Goal: Information Seeking & Learning: Learn about a topic

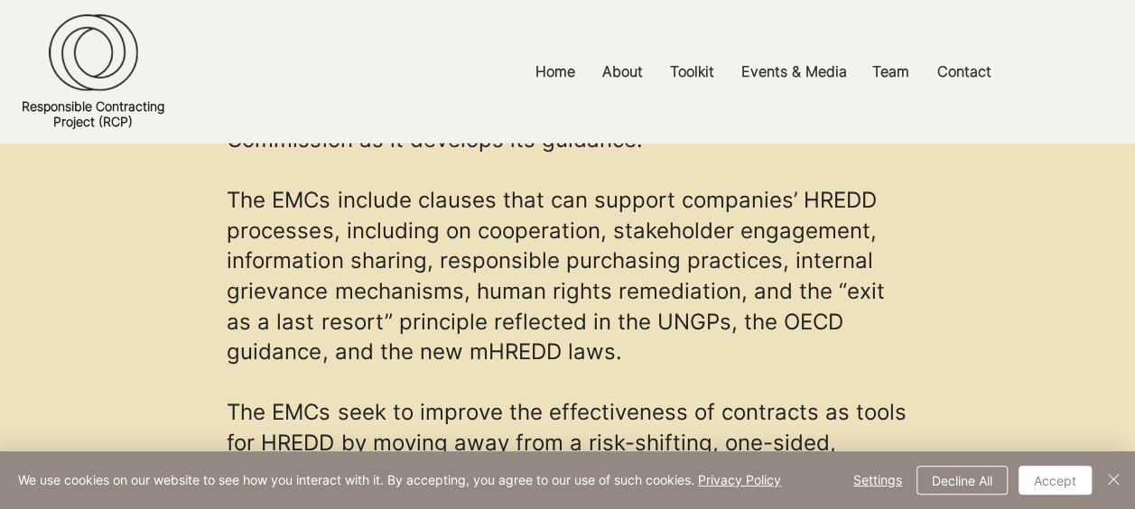
scroll to position [2077, 0]
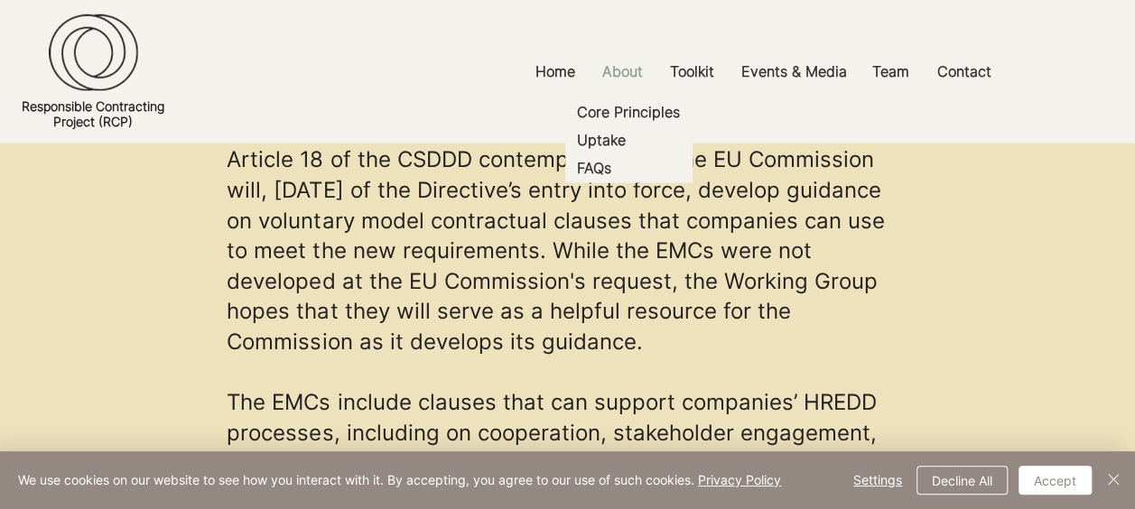
click at [627, 78] on p "About" at bounding box center [622, 71] width 59 height 41
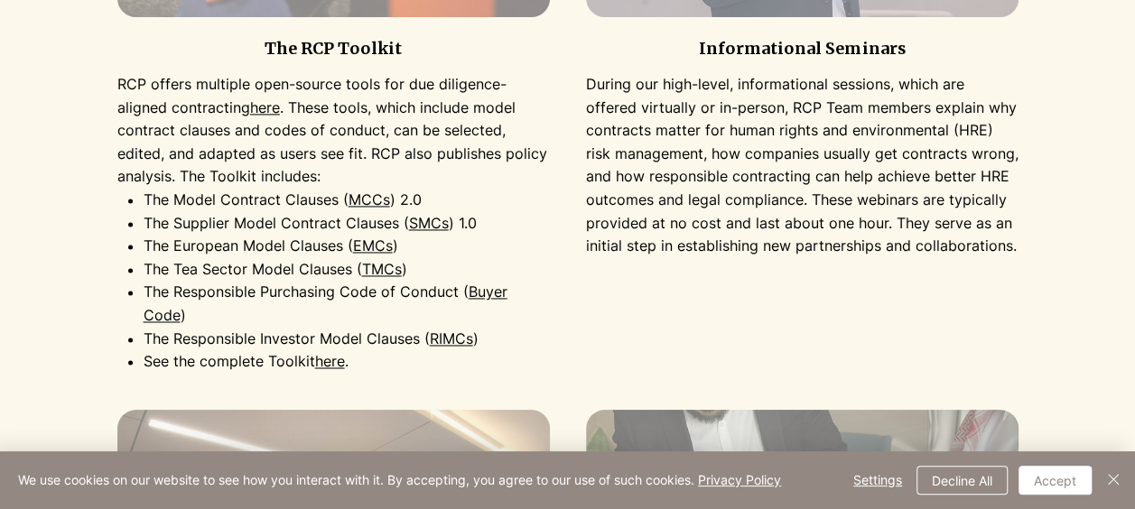
scroll to position [1355, 0]
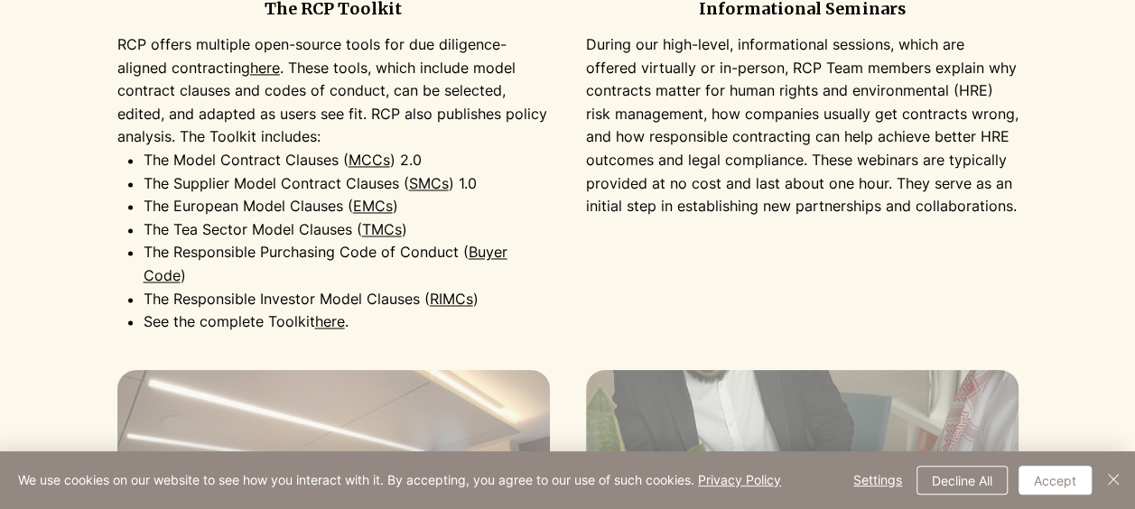
click at [480, 257] on link "Buyer Code" at bounding box center [326, 264] width 364 height 42
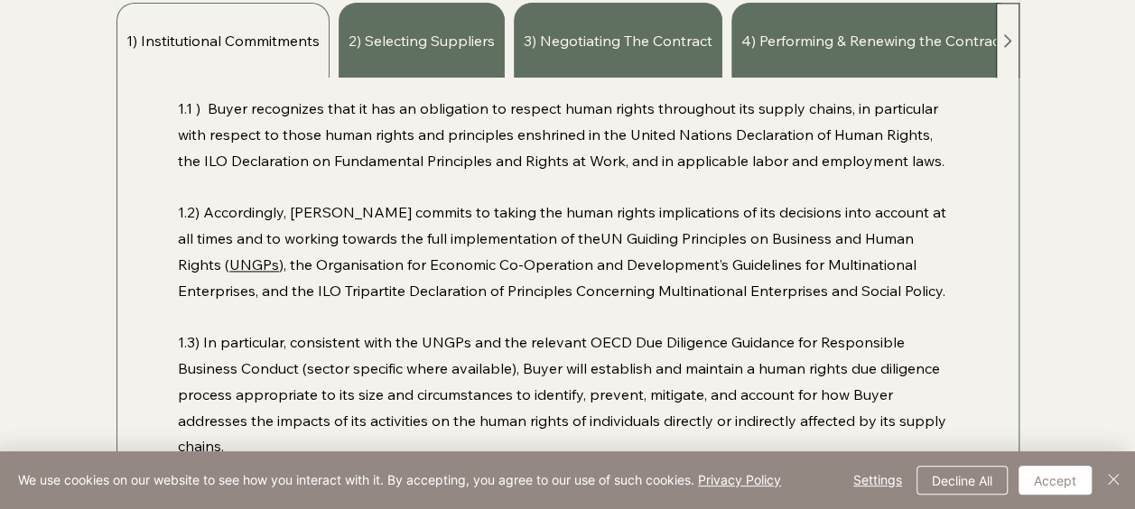
scroll to position [1084, 0]
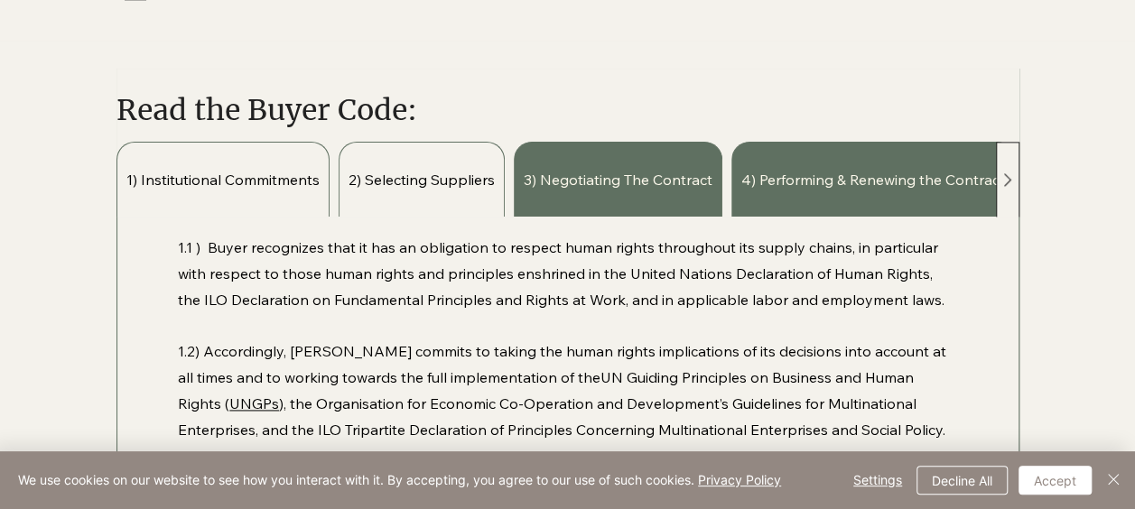
click at [464, 188] on span "2) Selecting Suppliers" at bounding box center [422, 180] width 146 height 20
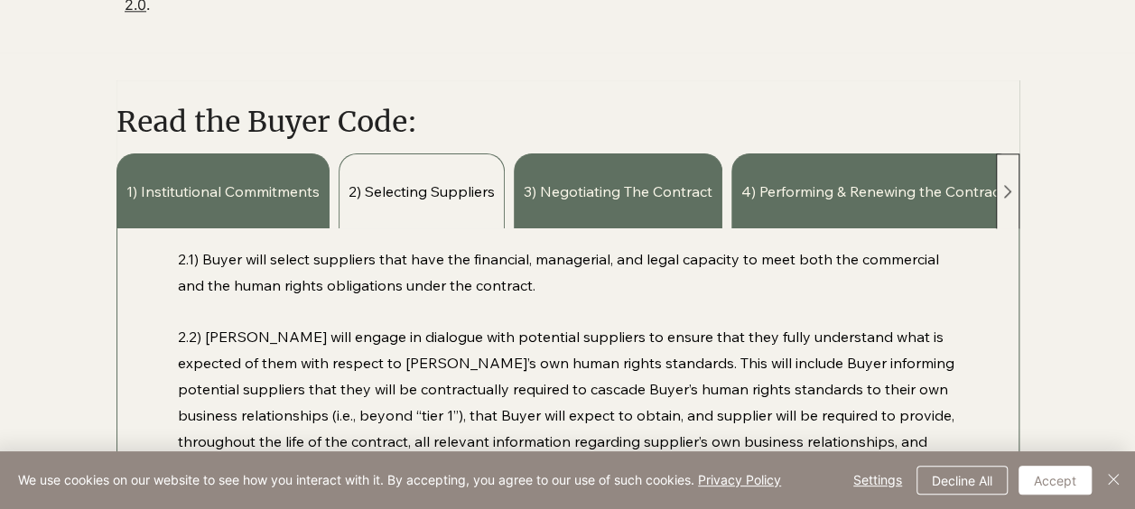
scroll to position [1174, 0]
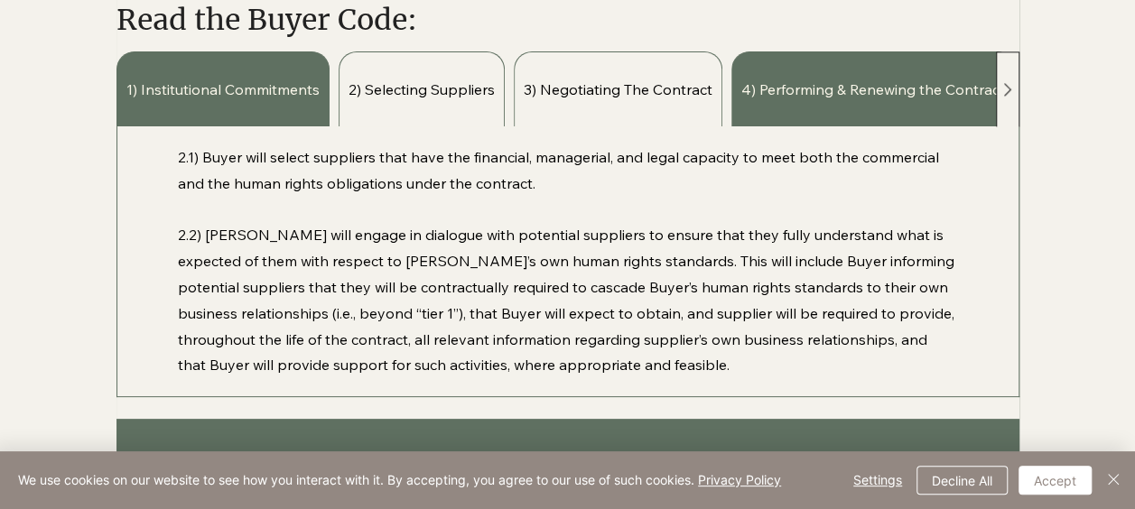
click at [674, 105] on div "3) Negotiating The Contract" at bounding box center [618, 88] width 209 height 75
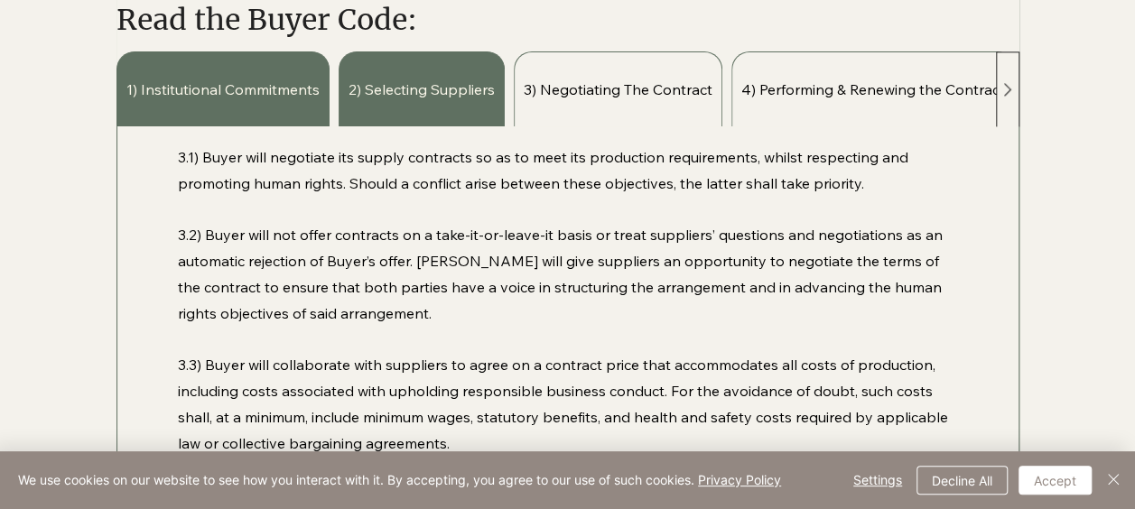
click at [784, 99] on span "4) Performing & Renewing the Contract" at bounding box center [874, 89] width 264 height 20
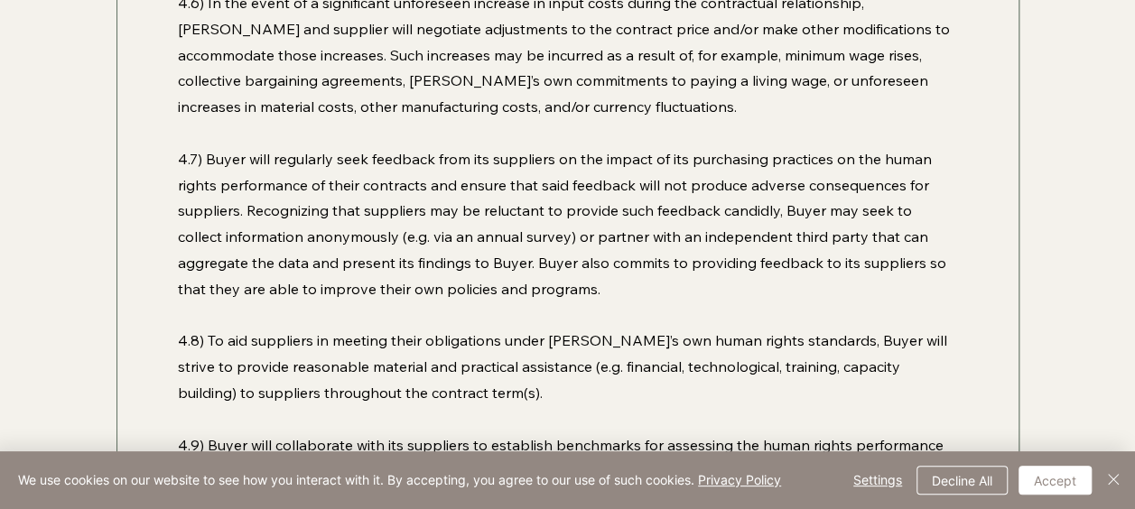
scroll to position [2258, 0]
